Goal: Find specific page/section

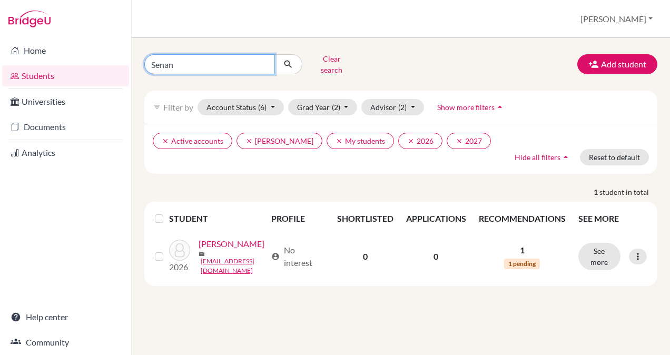
click at [174, 57] on input "Senan" at bounding box center [209, 64] width 131 height 20
type input "S"
type input "[PERSON_NAME]"
click button "submit" at bounding box center [288, 64] width 28 height 20
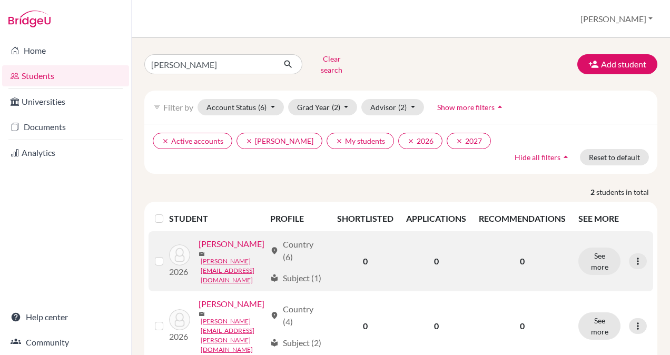
click at [235, 245] on link "[PERSON_NAME]" at bounding box center [231, 243] width 66 height 13
